Goal: Find contact information: Find contact information

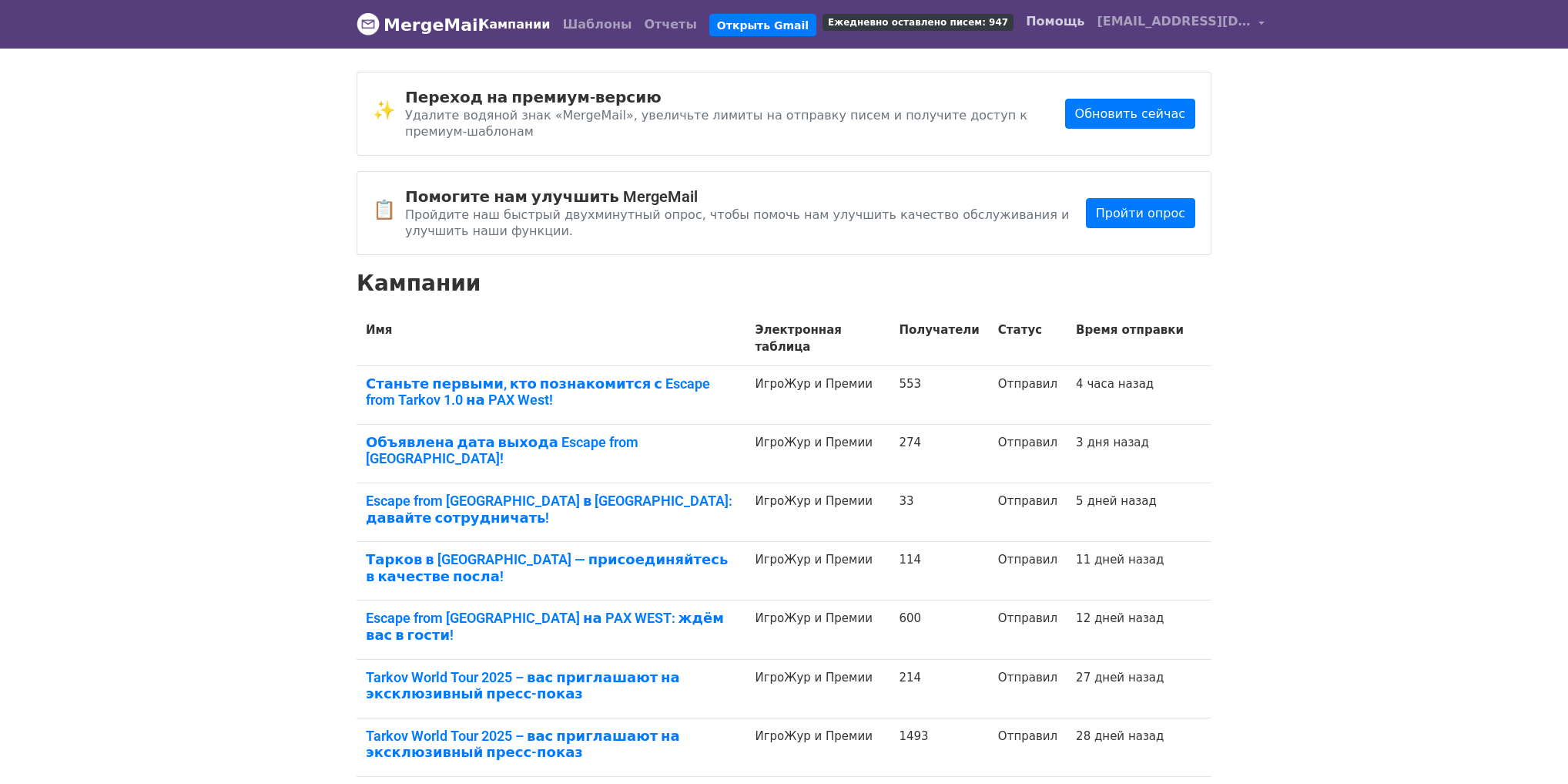
click at [1020, 30] on link "Помощь" at bounding box center [1055, 22] width 71 height 31
click at [395, 23] on font "MergeMail" at bounding box center [433, 25] width 100 height 19
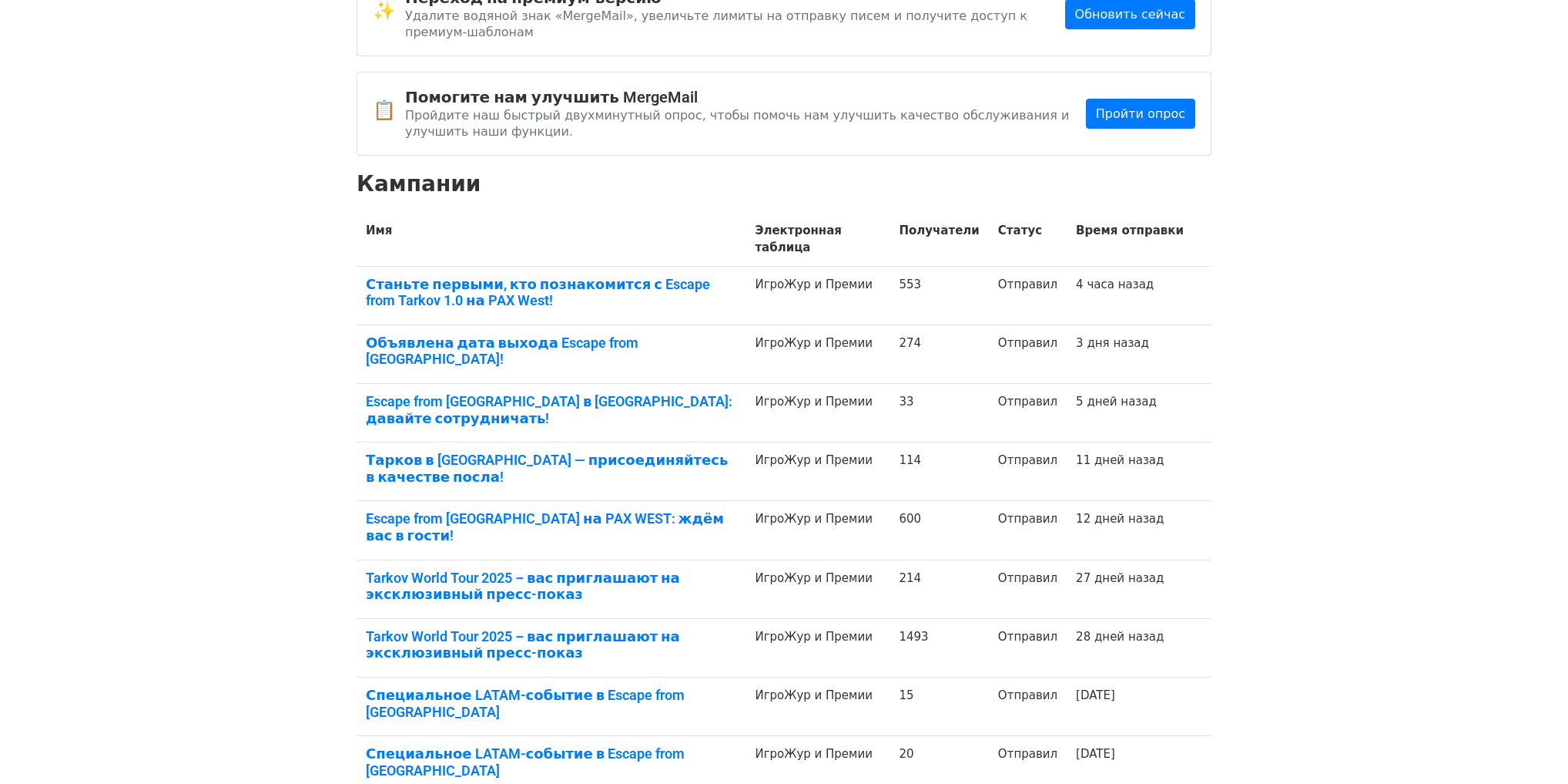
scroll to position [231, 0]
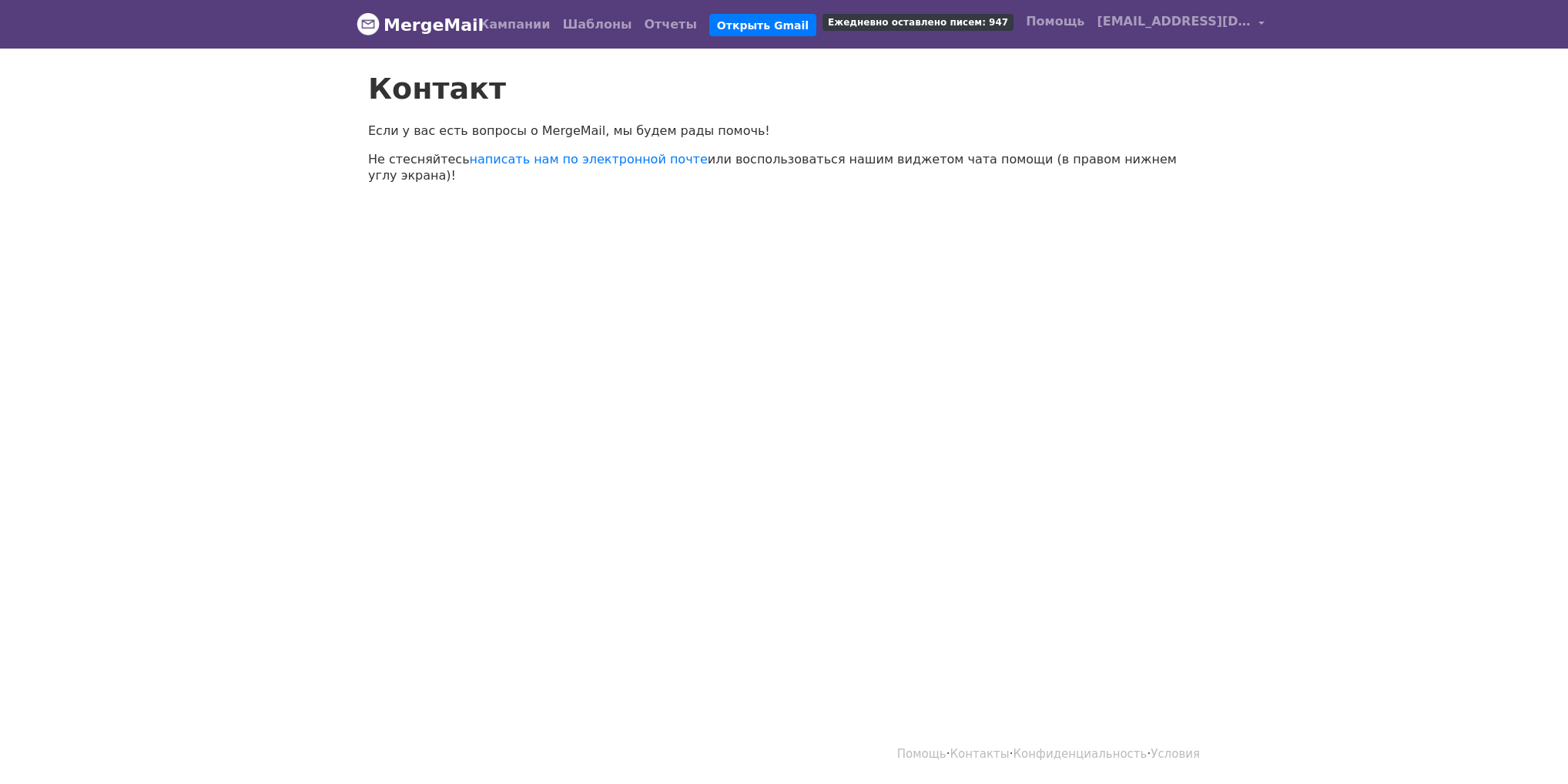
scroll to position [2, 0]
